Goal: Obtain resource: Download file/media

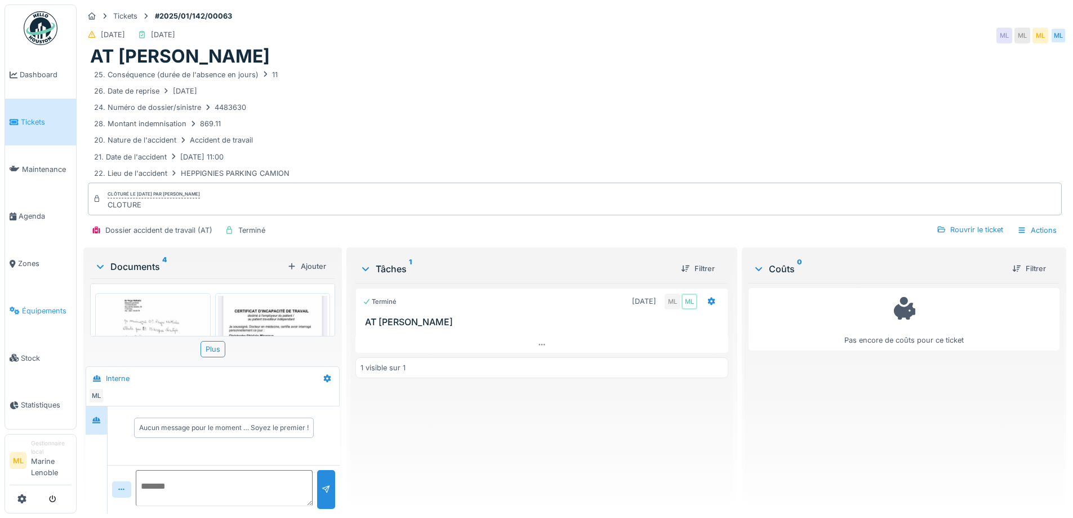
click at [23, 303] on link "Équipements" at bounding box center [40, 310] width 71 height 47
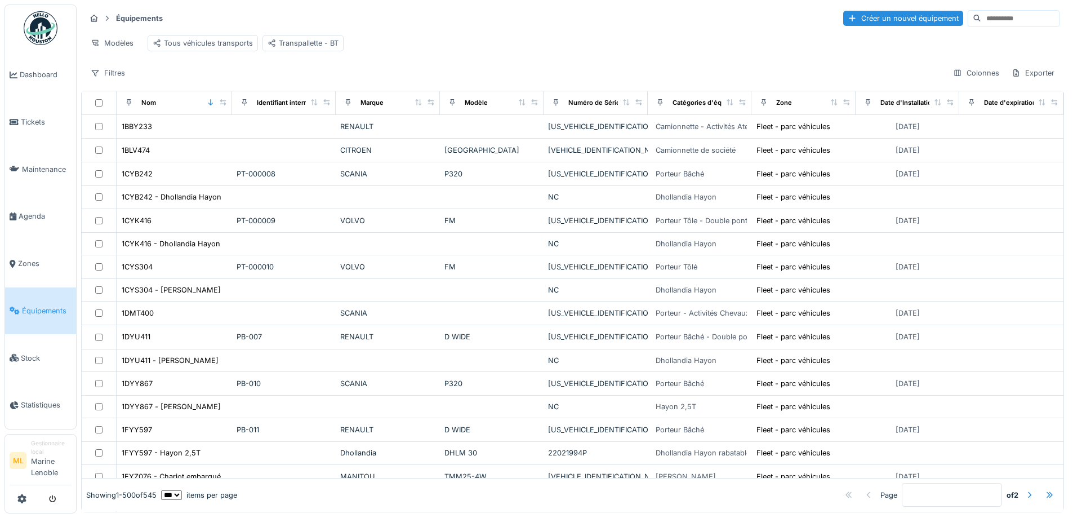
click at [982, 20] on input at bounding box center [1021, 19] width 78 height 16
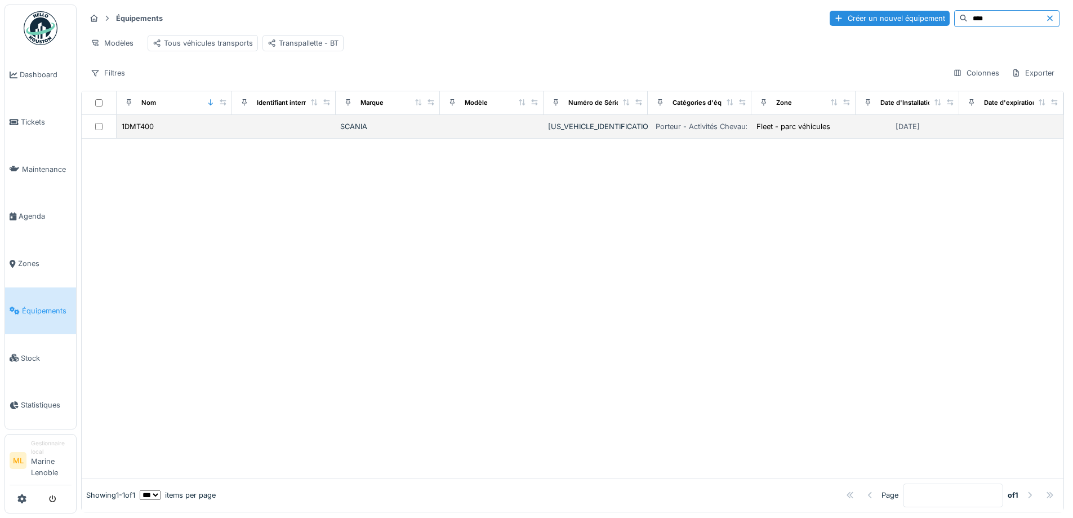
type input "****"
click at [200, 131] on div "1DMT400" at bounding box center [174, 127] width 106 height 12
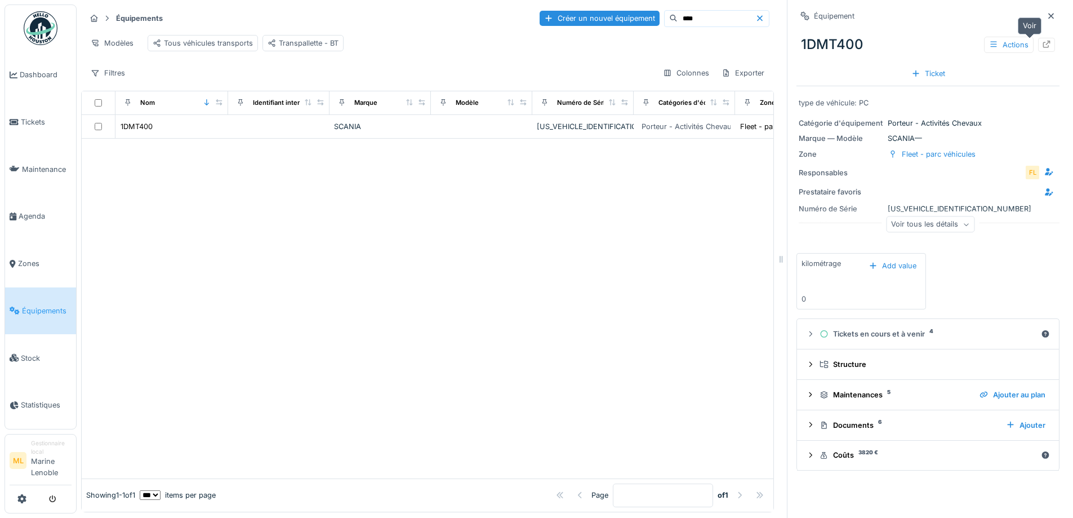
click at [1044, 43] on icon at bounding box center [1047, 44] width 7 height 7
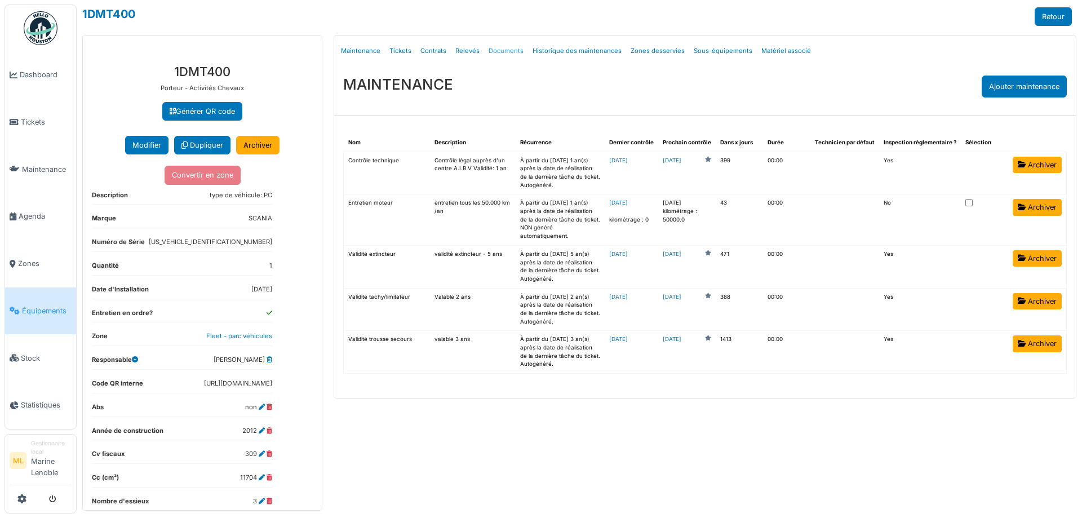
click at [488, 46] on link "Documents" at bounding box center [506, 51] width 44 height 26
select select "***"
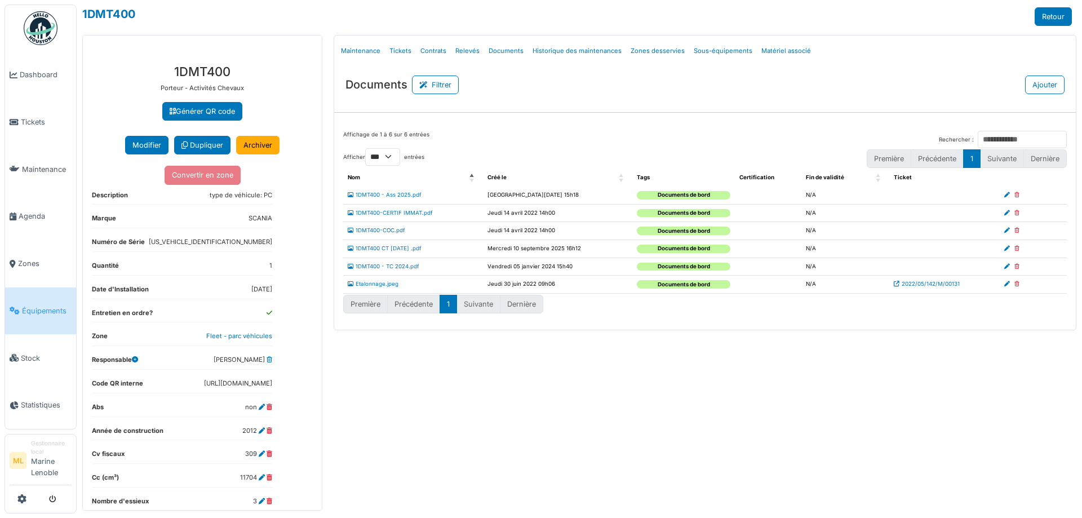
click at [389, 263] on td "1DMT400 - TC 2024.pdf" at bounding box center [413, 267] width 140 height 18
click at [392, 266] on link "1DMT400 - TC 2024.pdf" at bounding box center [384, 266] width 72 height 6
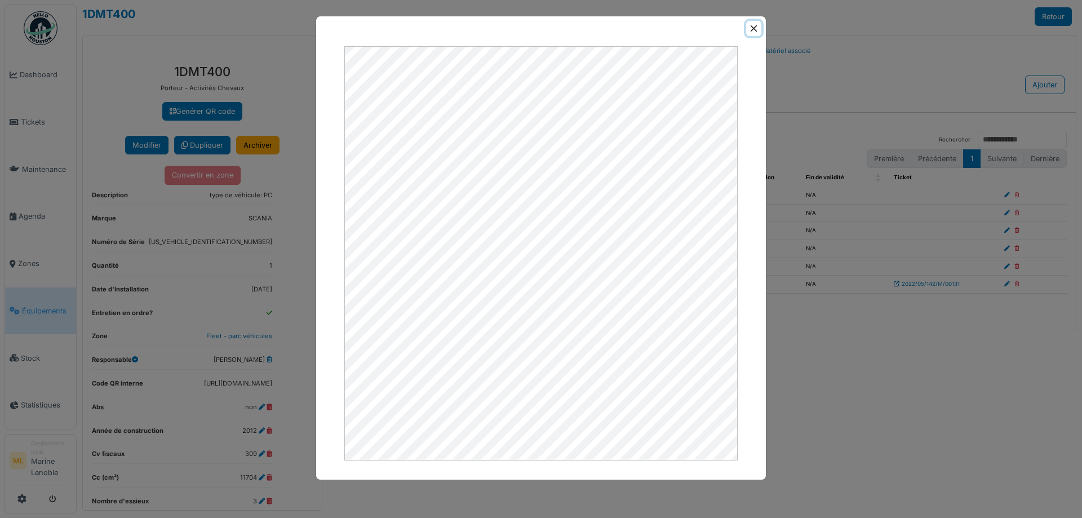
click at [753, 30] on button "Close" at bounding box center [753, 28] width 15 height 15
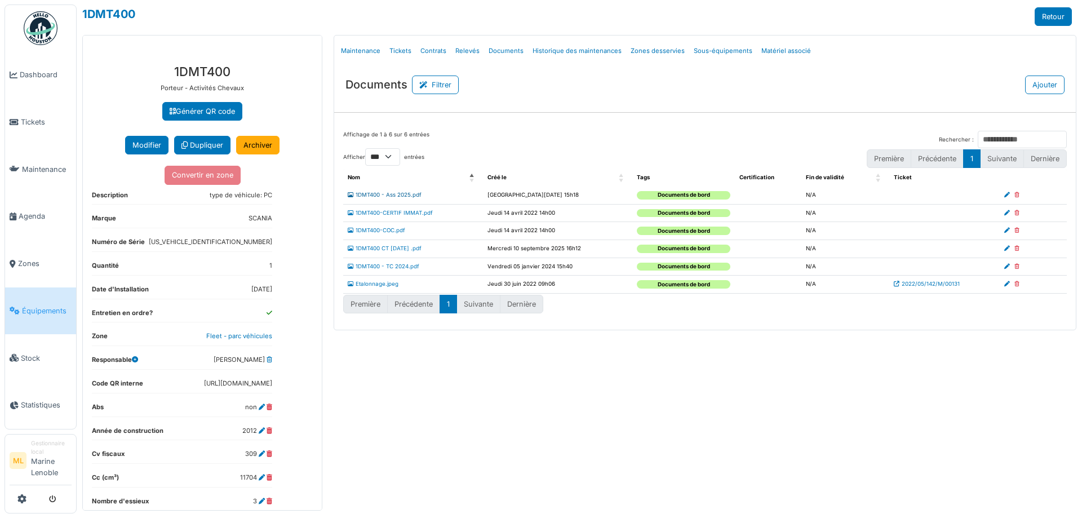
click at [387, 194] on link "1DMT400 - Ass 2025.pdf" at bounding box center [385, 195] width 74 height 6
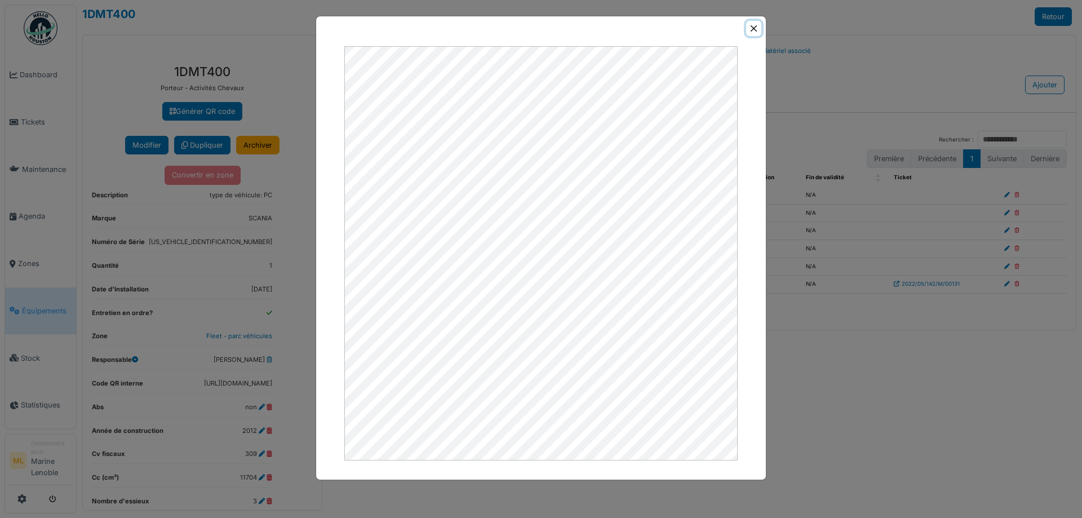
click at [749, 28] on button "Close" at bounding box center [753, 28] width 15 height 15
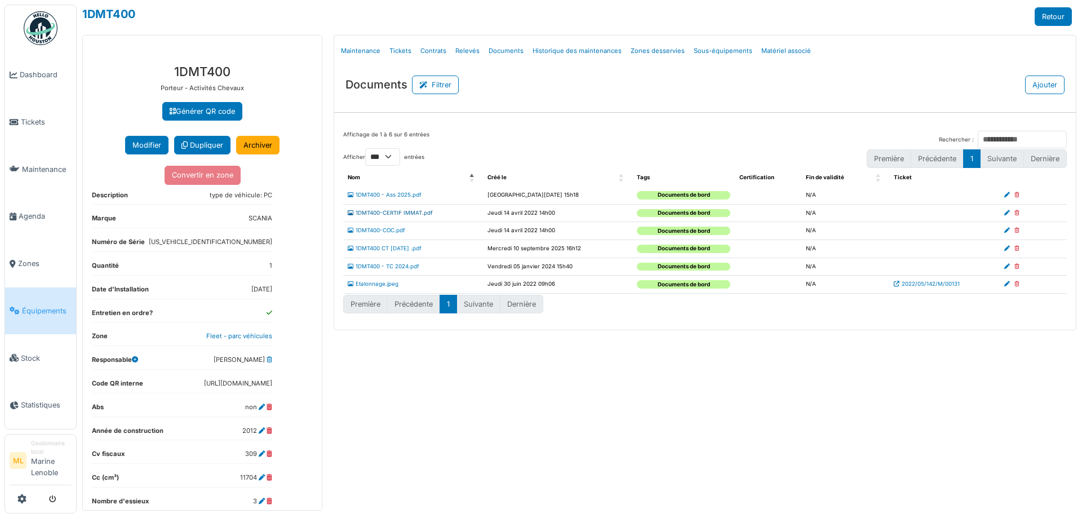
click at [407, 211] on link "1DMT400-CERTIF IMMAT.pdf" at bounding box center [390, 213] width 85 height 6
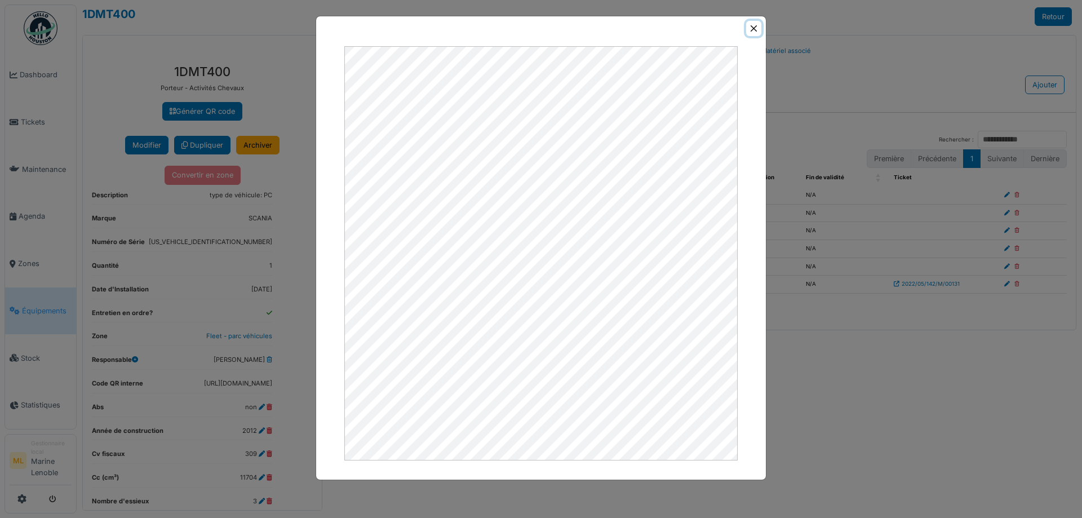
click at [751, 28] on button "Close" at bounding box center [753, 28] width 15 height 15
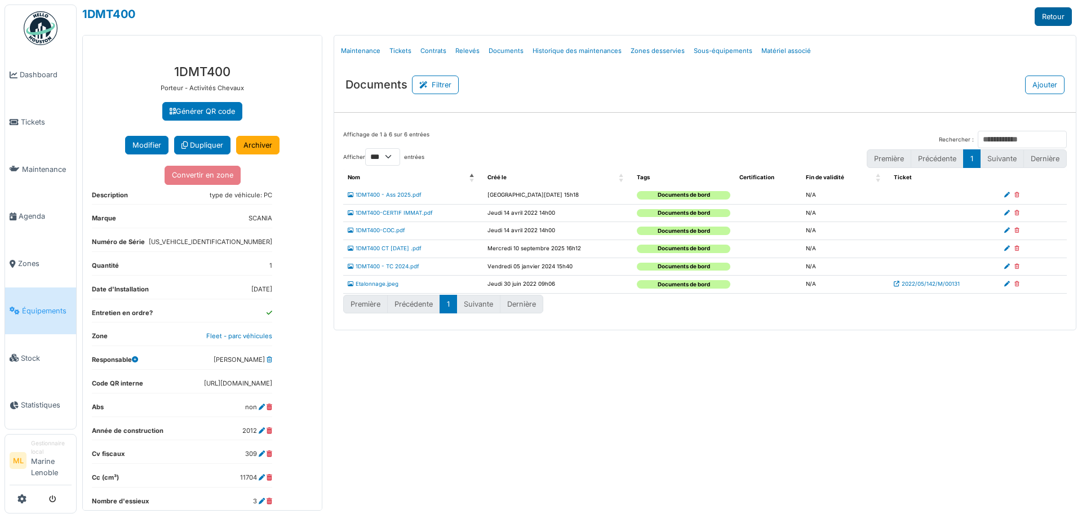
click at [1053, 17] on link "Retour" at bounding box center [1053, 16] width 37 height 19
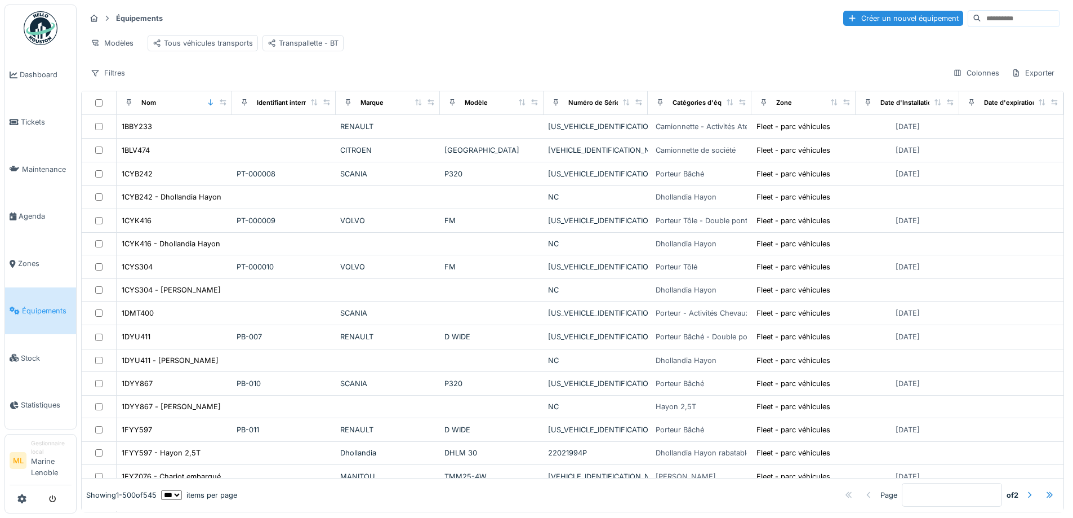
click at [982, 18] on input at bounding box center [1021, 19] width 78 height 16
type input "*****"
